Goal: Information Seeking & Learning: Compare options

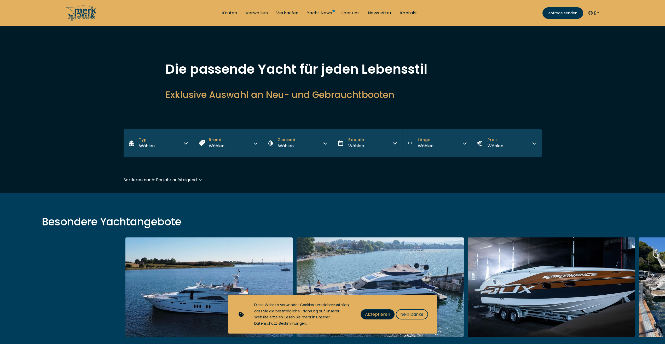
click at [374, 312] on span "Akzeptieren" at bounding box center [377, 314] width 25 height 7
click at [369, 315] on span "Akzeptieren" at bounding box center [377, 314] width 25 height 7
click at [371, 315] on span "Akzeptieren" at bounding box center [377, 314] width 25 height 7
click at [367, 313] on span "Akzeptieren" at bounding box center [377, 314] width 25 height 7
click at [367, 312] on span "Akzeptieren" at bounding box center [377, 314] width 25 height 7
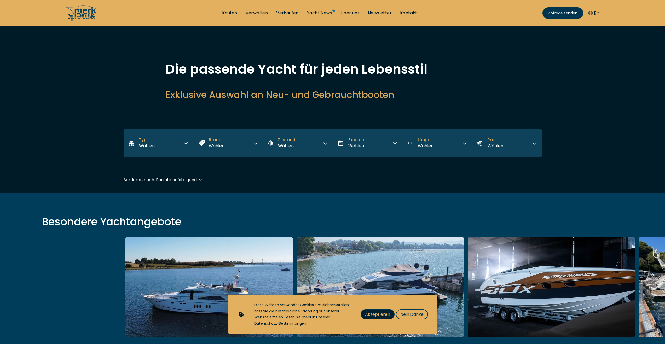
click at [367, 312] on span "Akzeptieren" at bounding box center [377, 314] width 25 height 7
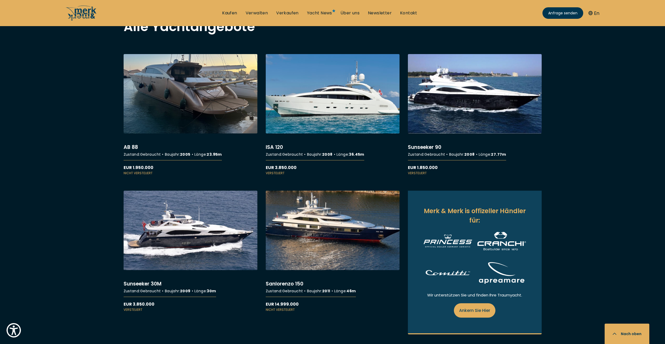
scroll to position [444, 0]
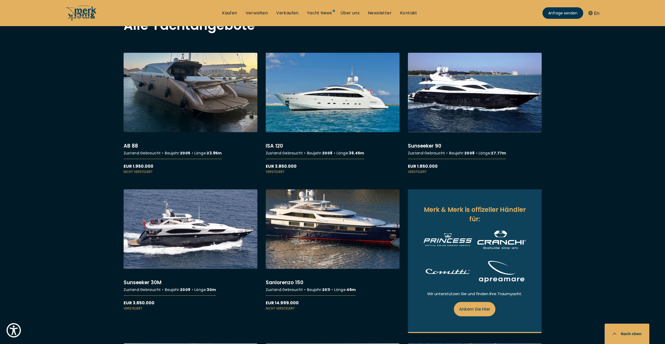
click at [309, 224] on link "More details about Sanlorenzo 150" at bounding box center [333, 250] width 134 height 122
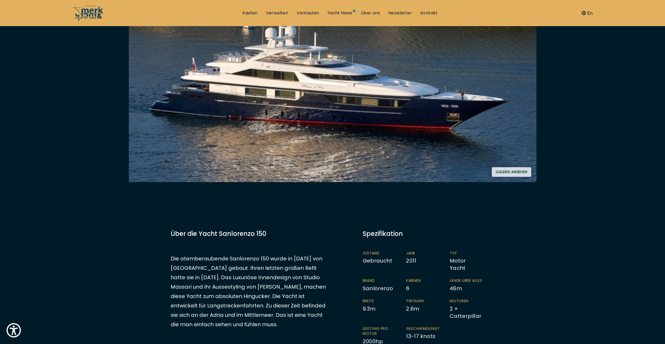
scroll to position [105, 0]
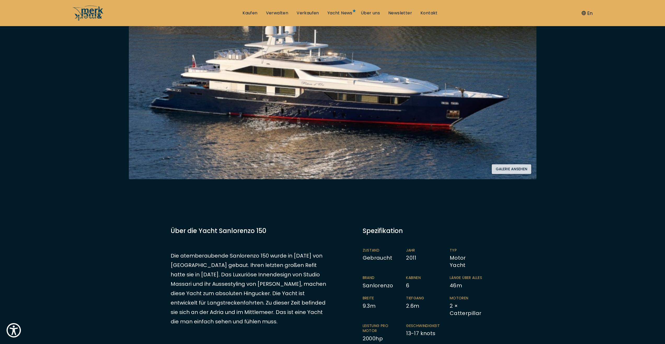
click at [503, 171] on button "Galerie ansehen" at bounding box center [511, 169] width 39 height 10
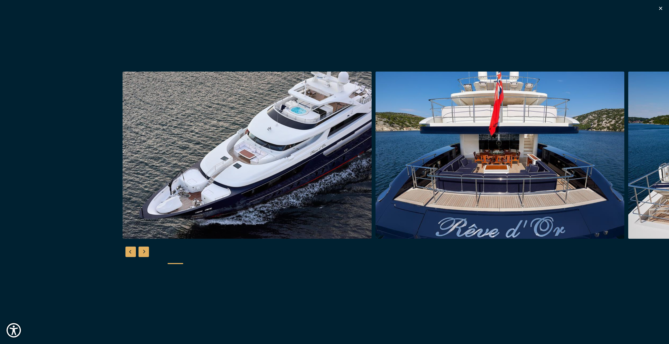
click at [123, 169] on img "button" at bounding box center [247, 155] width 249 height 167
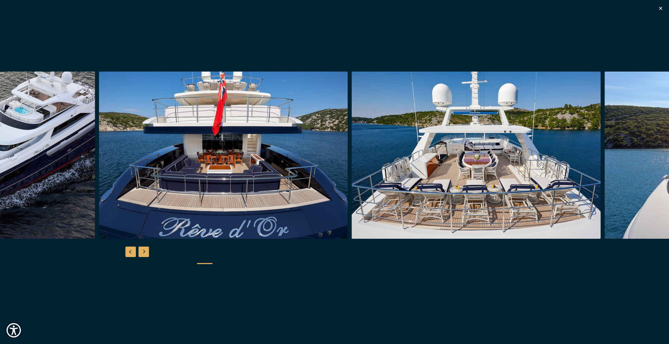
click at [263, 183] on img "button" at bounding box center [223, 155] width 249 height 167
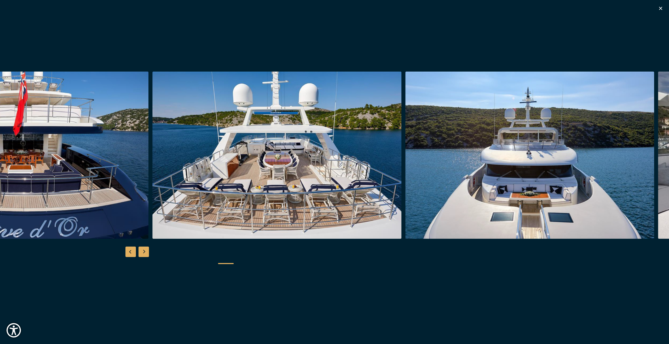
click at [281, 187] on img "button" at bounding box center [276, 155] width 249 height 167
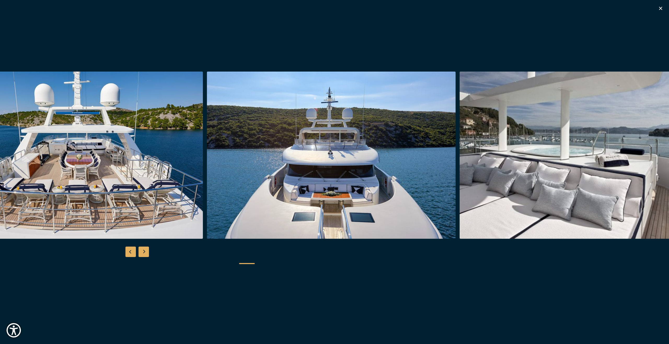
click at [284, 193] on img "button" at bounding box center [331, 155] width 249 height 167
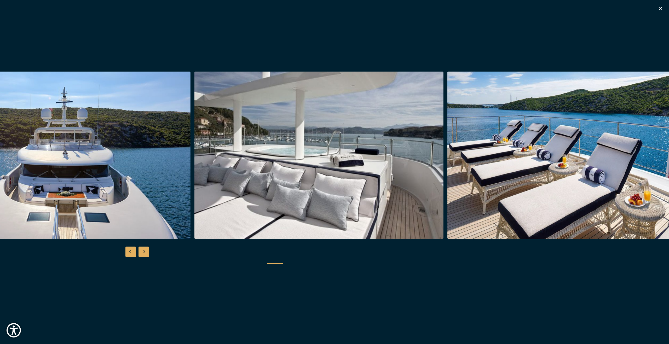
click at [229, 192] on img "button" at bounding box center [318, 155] width 249 height 167
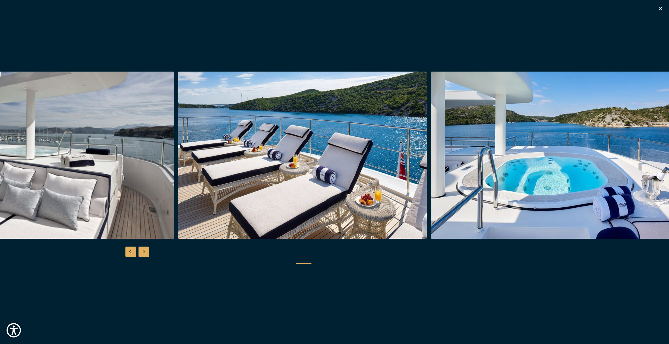
click at [161, 189] on img "button" at bounding box center [49, 155] width 249 height 167
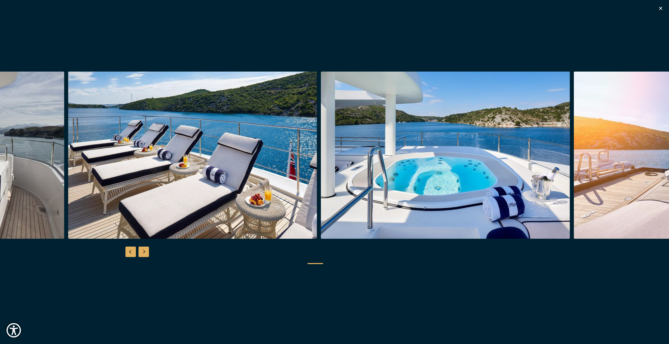
click at [134, 187] on img "button" at bounding box center [192, 155] width 249 height 167
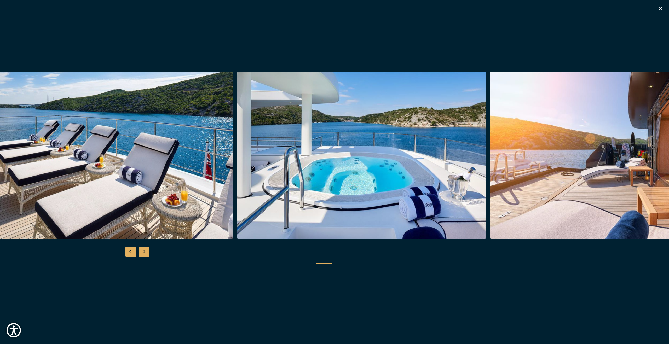
click at [178, 191] on img "button" at bounding box center [108, 155] width 249 height 167
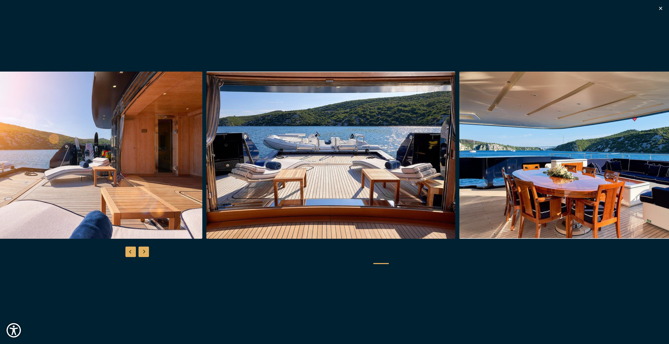
click at [67, 193] on img "button" at bounding box center [77, 155] width 249 height 167
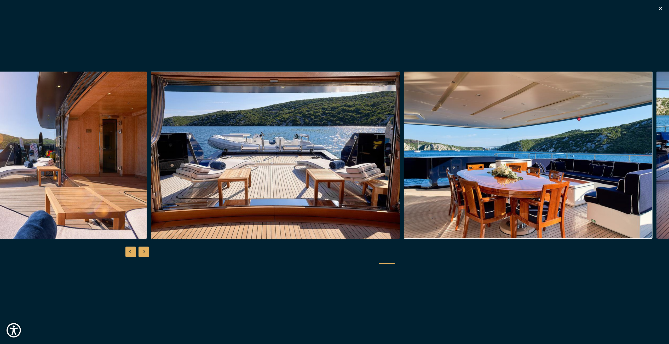
click at [151, 198] on img "button" at bounding box center [275, 155] width 249 height 167
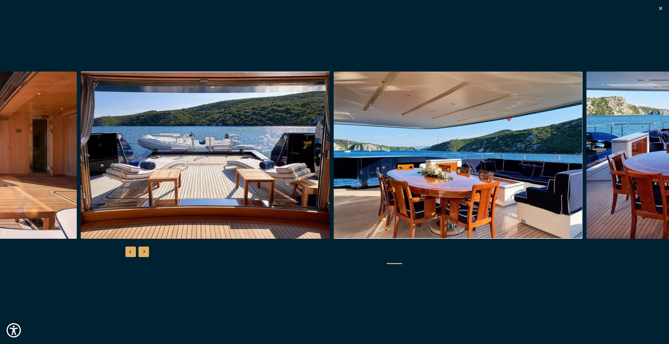
click at [334, 198] on img "button" at bounding box center [458, 155] width 249 height 167
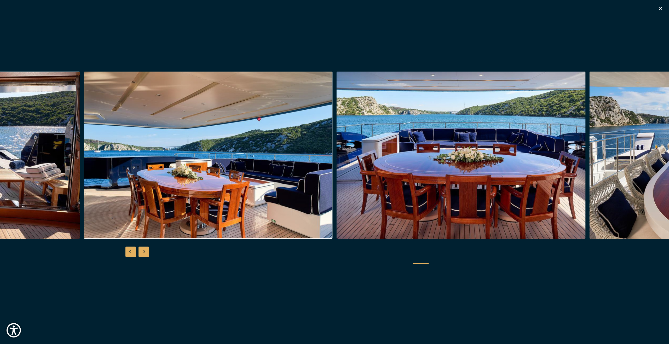
click at [243, 204] on img "button" at bounding box center [208, 155] width 249 height 167
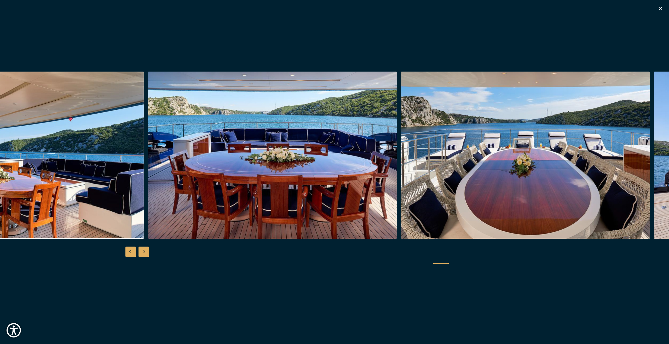
click at [148, 187] on img "button" at bounding box center [272, 155] width 249 height 167
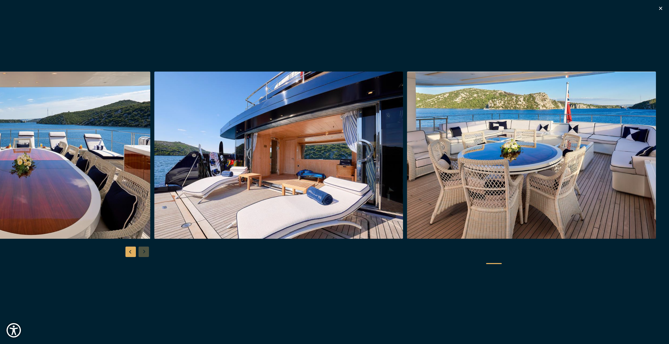
click at [154, 188] on img "button" at bounding box center [278, 155] width 249 height 167
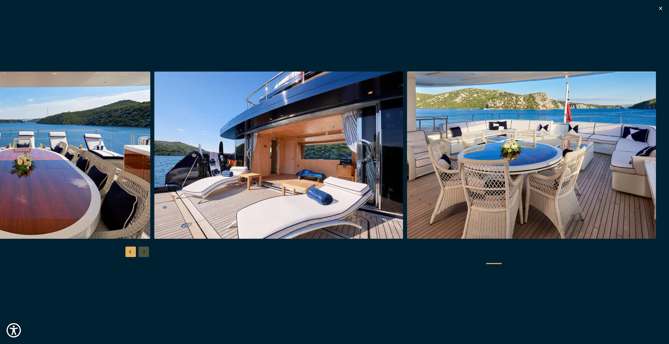
click at [663, 7] on icon "button" at bounding box center [661, 8] width 6 height 6
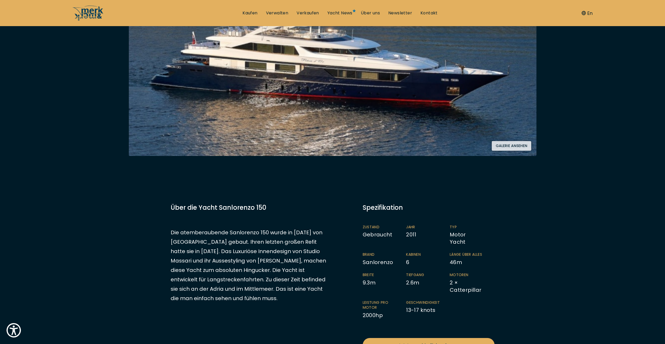
scroll to position [131, 0]
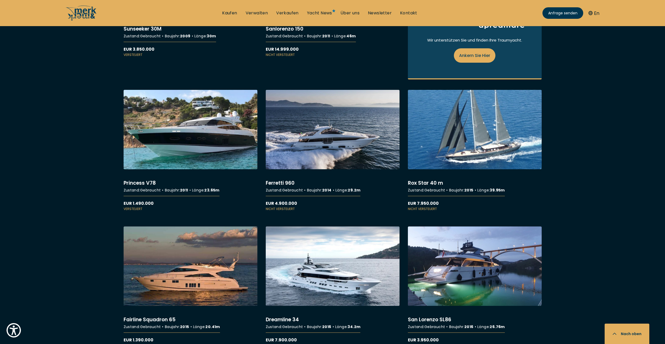
scroll to position [706, 0]
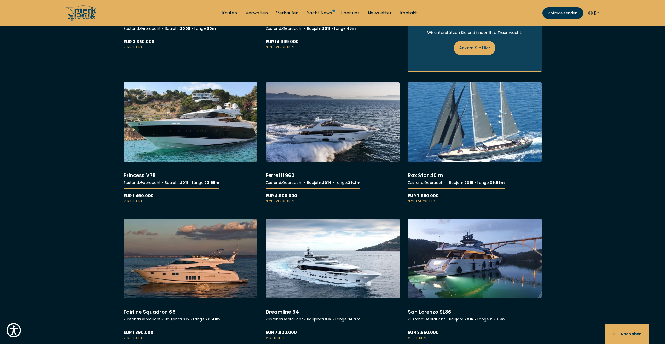
click at [464, 146] on link "More details about Rox Star 40 m" at bounding box center [475, 143] width 134 height 122
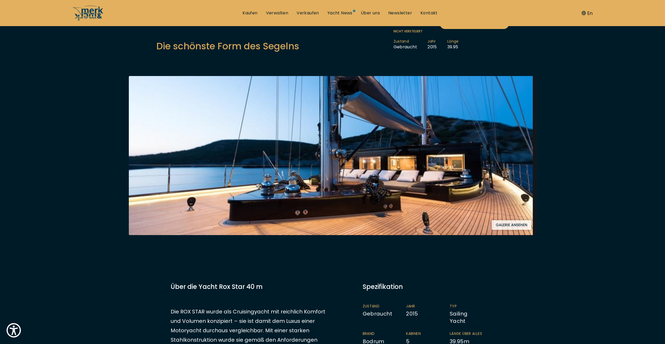
scroll to position [52, 0]
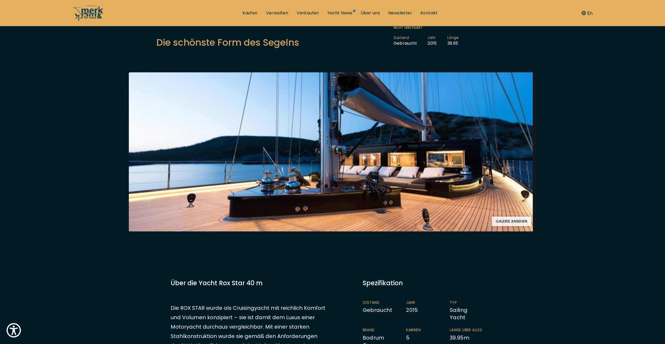
click at [486, 200] on img at bounding box center [333, 151] width 408 height 159
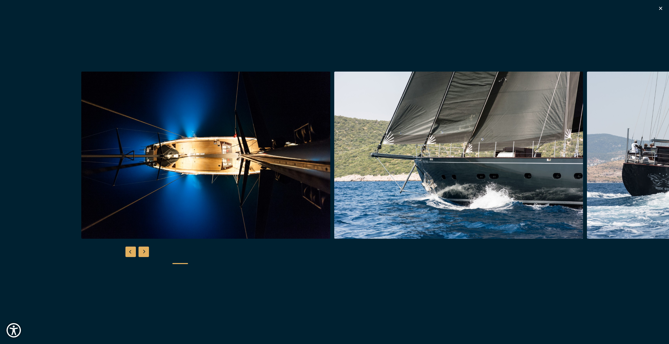
click at [334, 192] on img "button" at bounding box center [458, 155] width 249 height 167
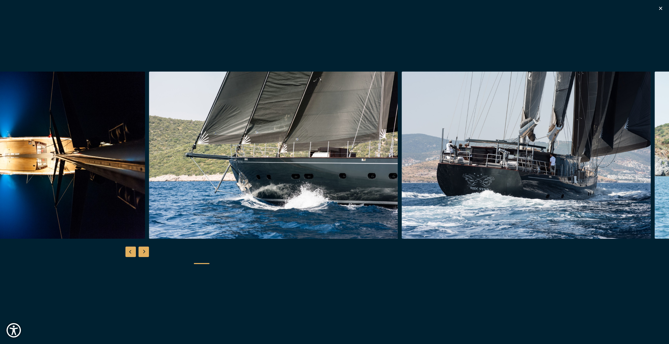
click at [402, 186] on img "button" at bounding box center [526, 155] width 249 height 167
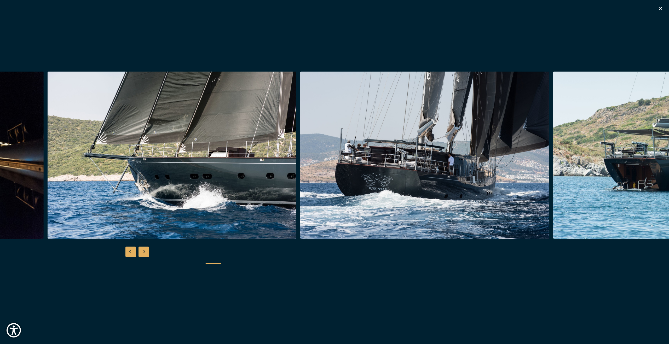
click at [300, 181] on img "button" at bounding box center [424, 155] width 249 height 167
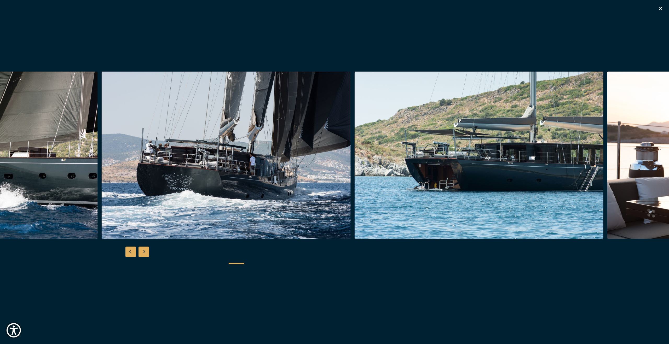
click at [254, 162] on img "button" at bounding box center [226, 155] width 249 height 167
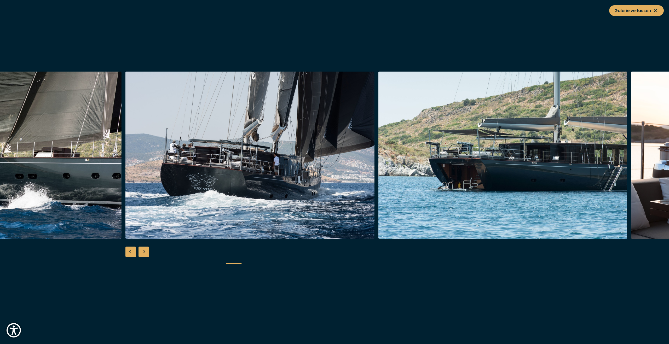
click at [242, 177] on img "button" at bounding box center [249, 155] width 249 height 167
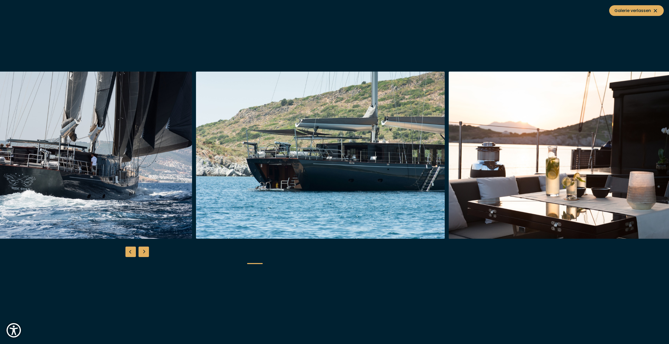
click at [199, 172] on img "button" at bounding box center [320, 155] width 249 height 167
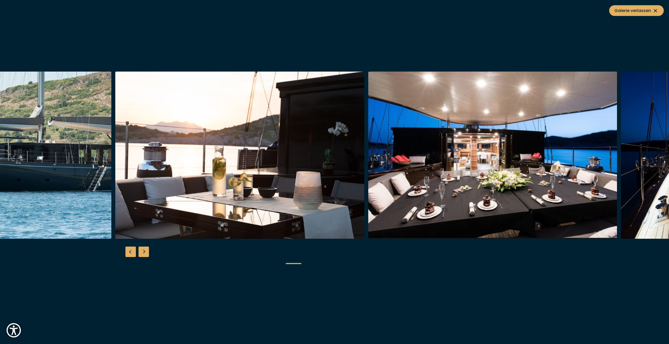
click at [209, 171] on img "button" at bounding box center [239, 155] width 249 height 167
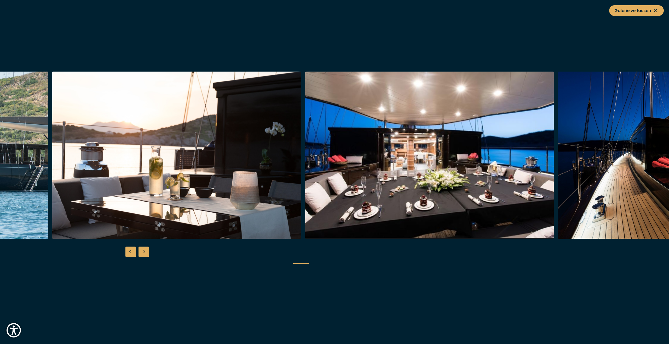
click at [305, 156] on img "button" at bounding box center [429, 155] width 249 height 167
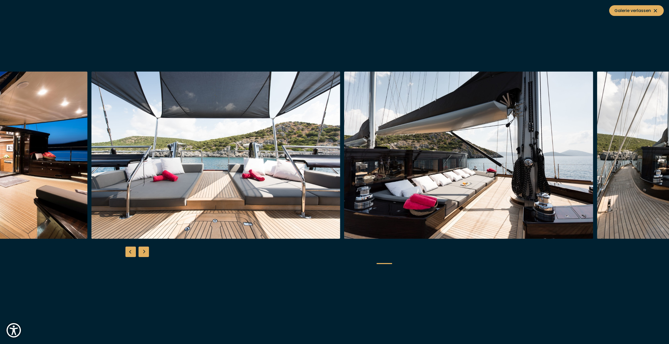
click at [155, 142] on img "button" at bounding box center [215, 155] width 249 height 167
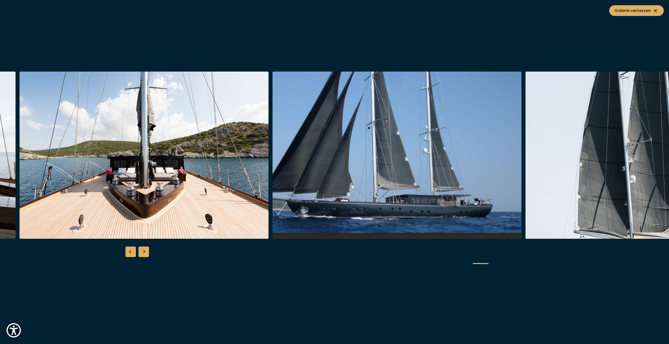
click at [130, 127] on img "button" at bounding box center [144, 155] width 249 height 167
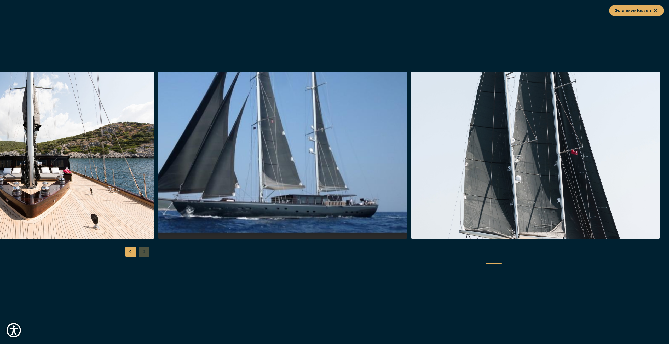
click at [659, 7] on button "Galerie verlassen" at bounding box center [636, 10] width 55 height 11
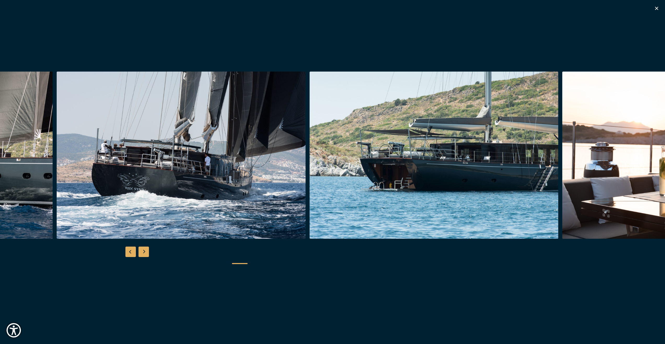
scroll to position [157, 0]
click at [656, 8] on icon "button" at bounding box center [657, 8] width 6 height 6
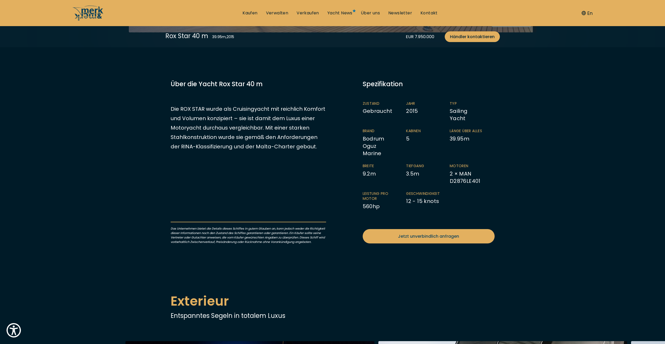
scroll to position [287, 0]
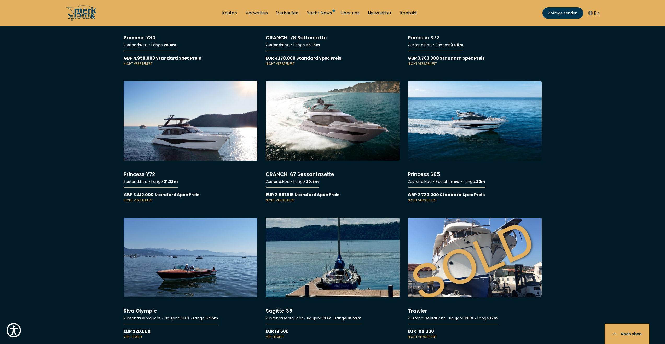
scroll to position [2404, 0]
